Goal: Navigation & Orientation: Find specific page/section

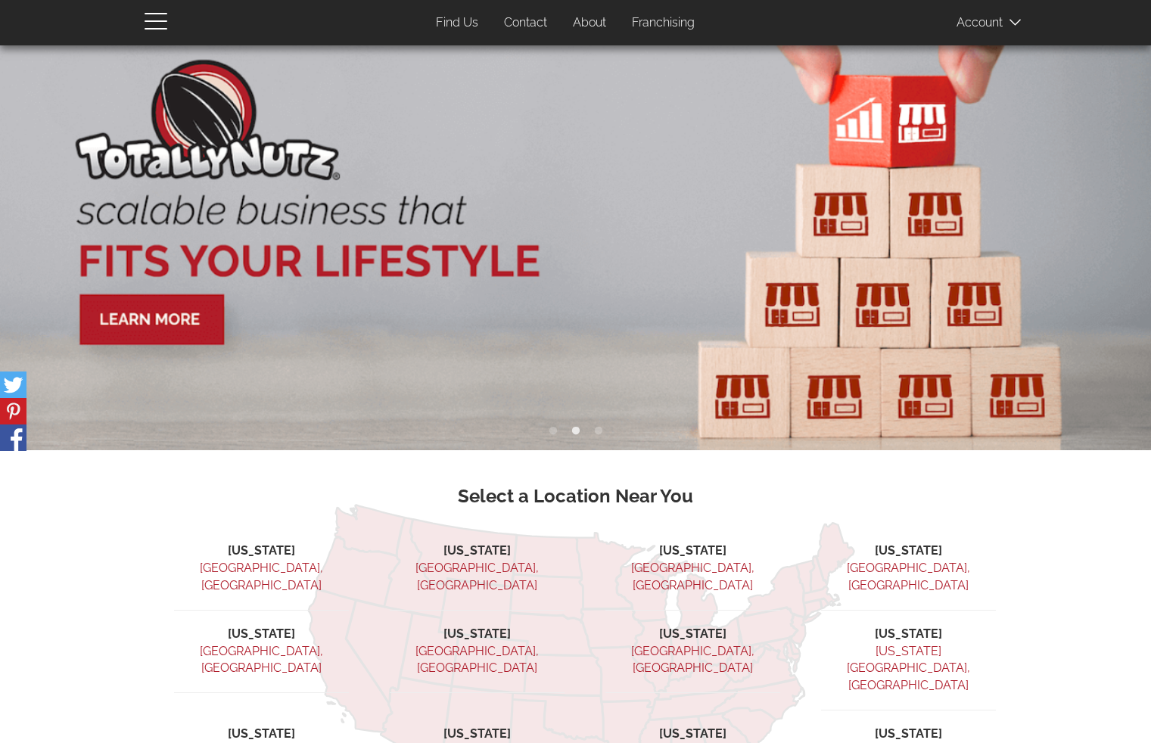
click at [583, 15] on link "About" at bounding box center [589, 23] width 56 height 30
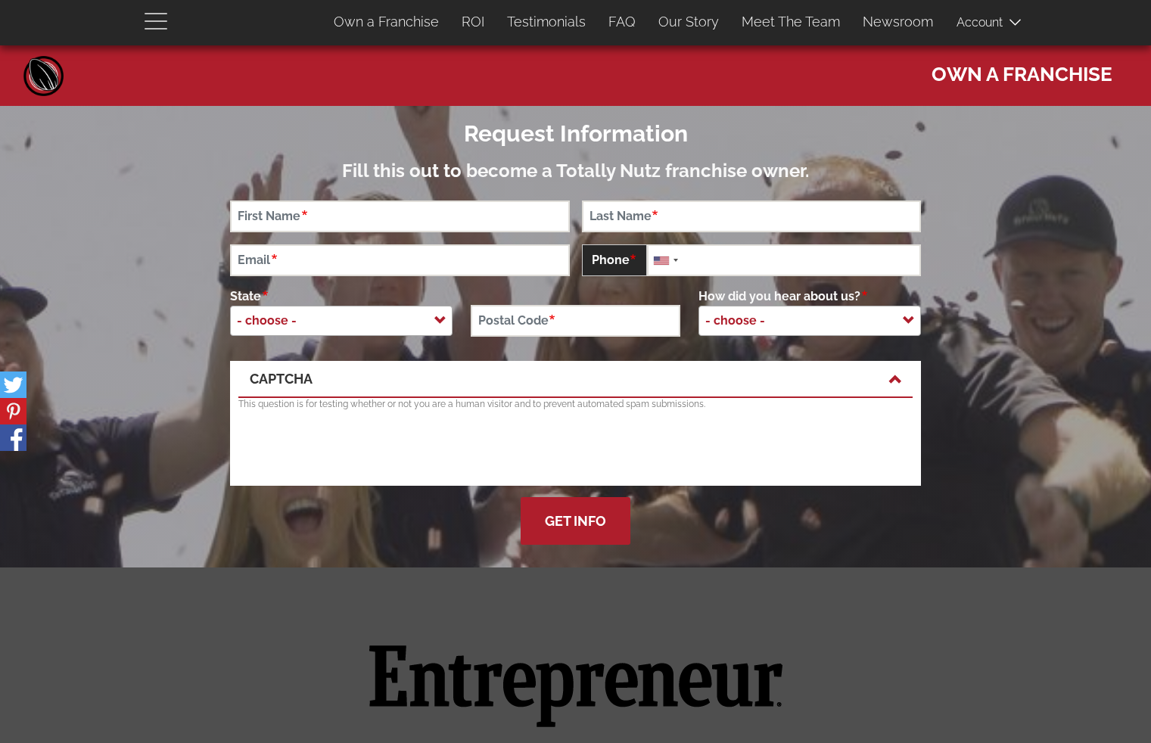
click at [161, 28] on span "button" at bounding box center [156, 29] width 23 height 2
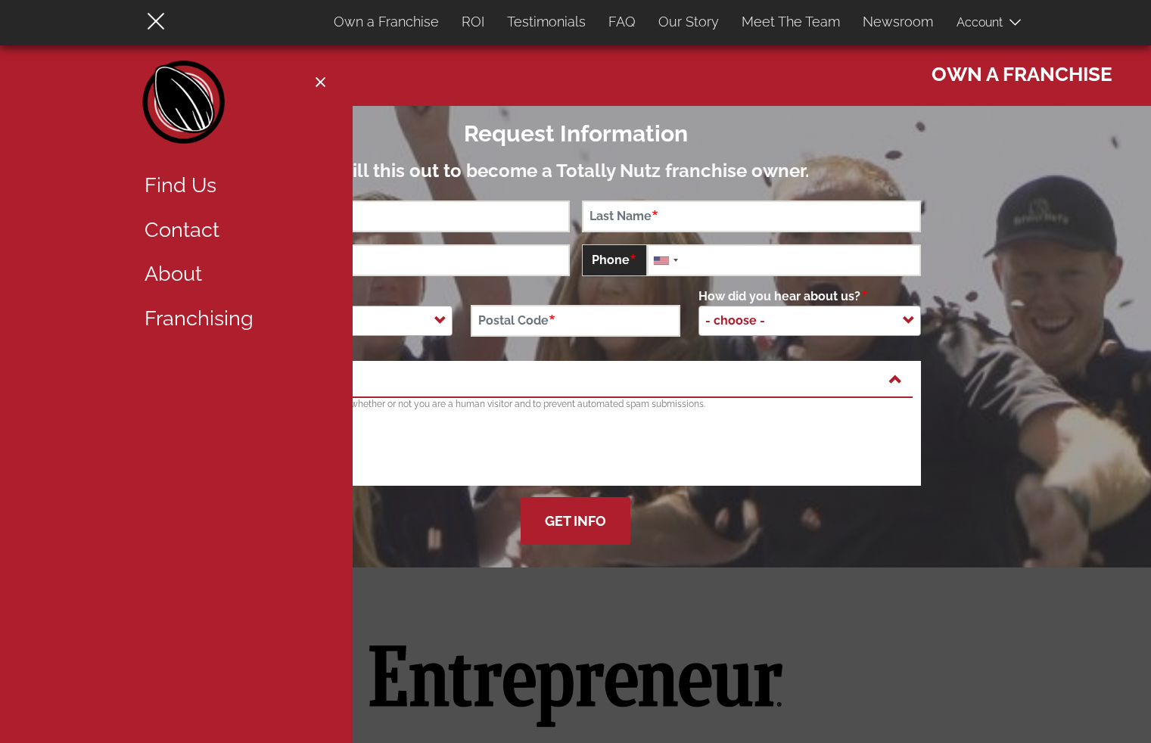
click at [186, 180] on link "Find Us" at bounding box center [231, 185] width 197 height 45
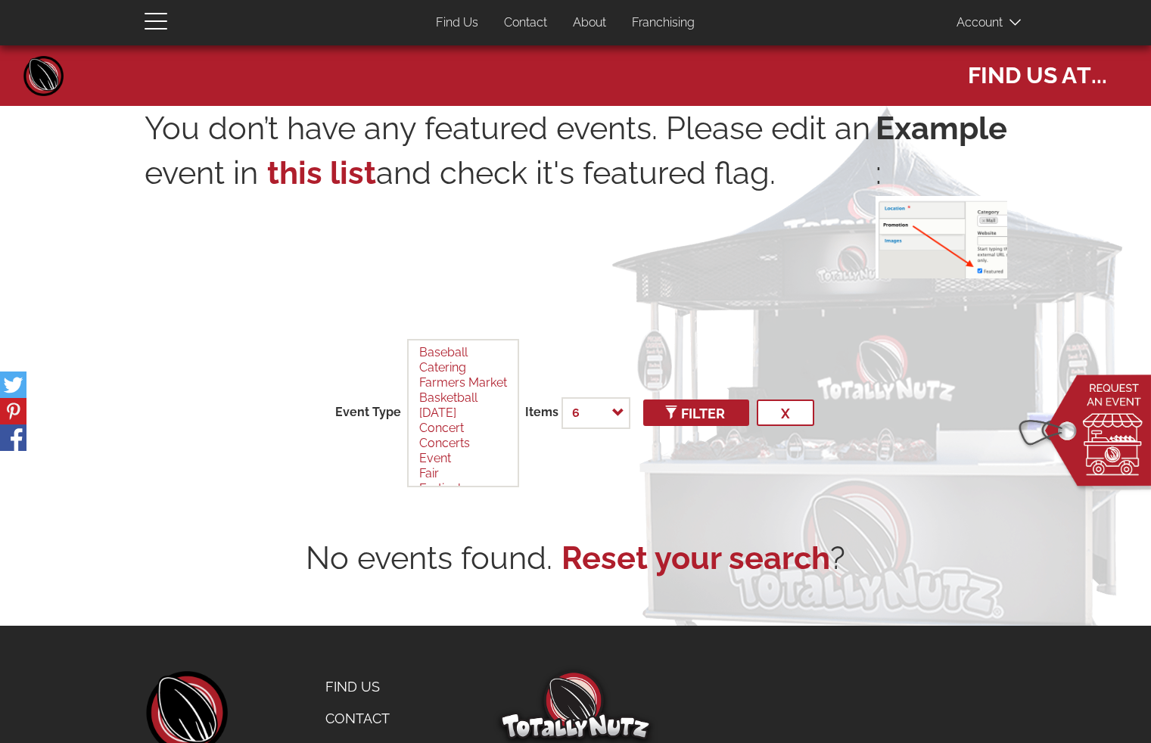
select select
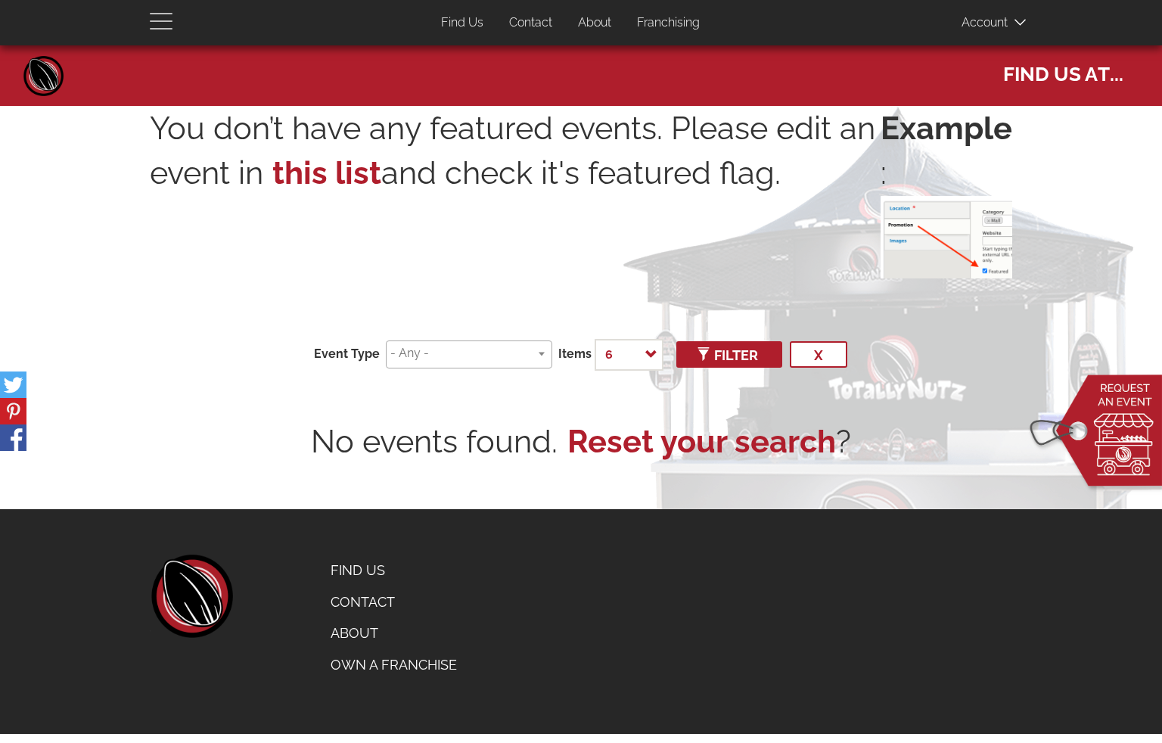
click at [155, 20] on span "button" at bounding box center [165, 20] width 30 height 18
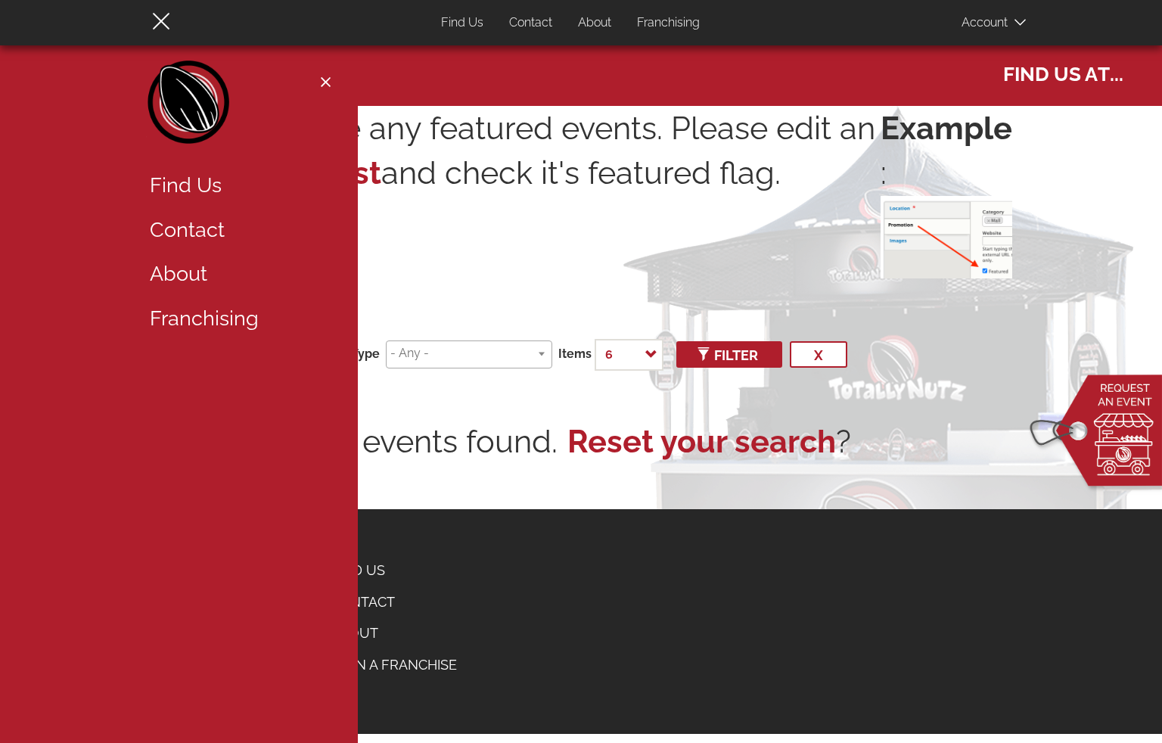
click at [188, 273] on link "About" at bounding box center [236, 274] width 197 height 45
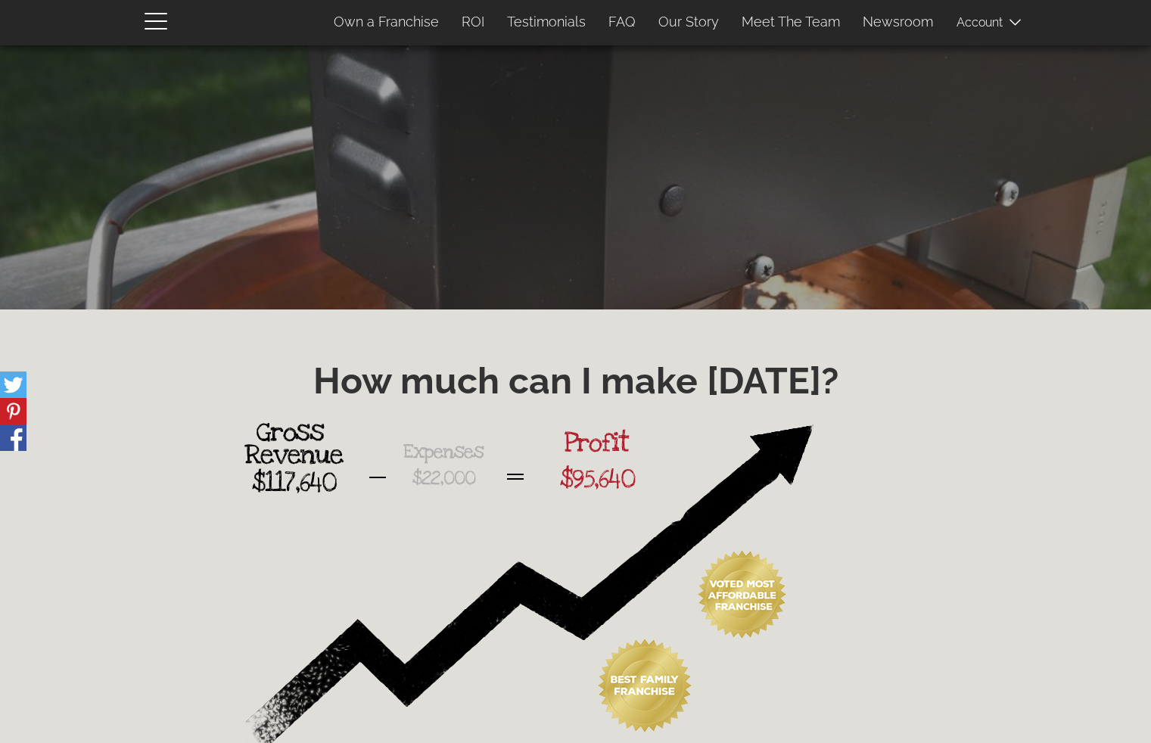
scroll to position [1634, 0]
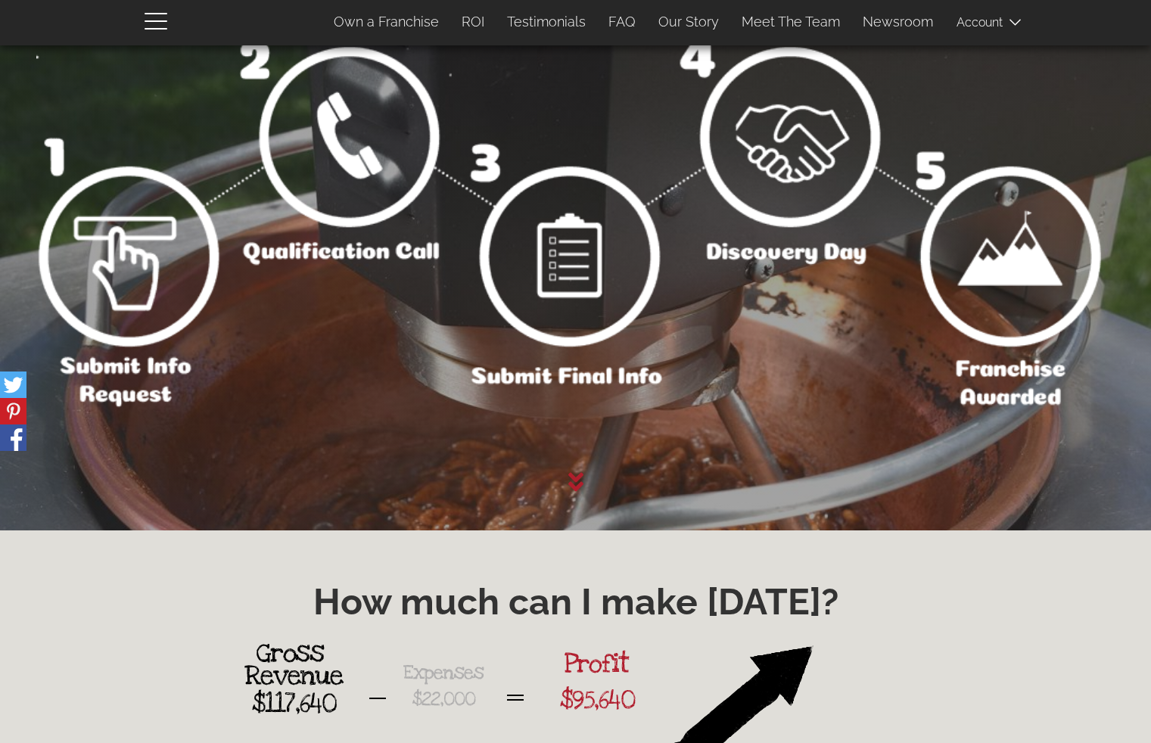
click at [990, 17] on span at bounding box center [994, 22] width 76 height 30
